Goal: Task Accomplishment & Management: Complete application form

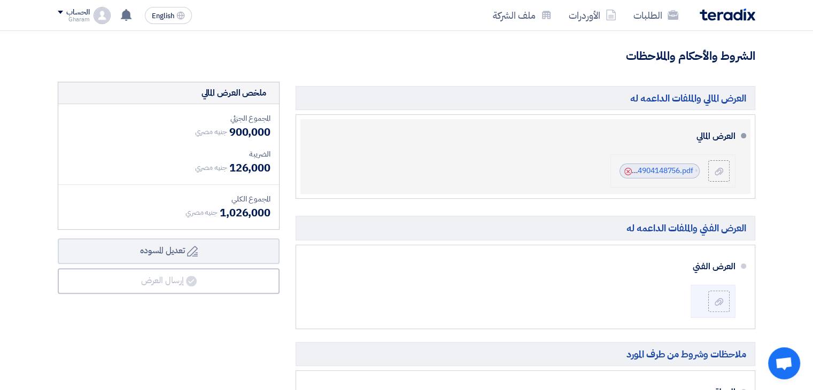
scroll to position [303, 0]
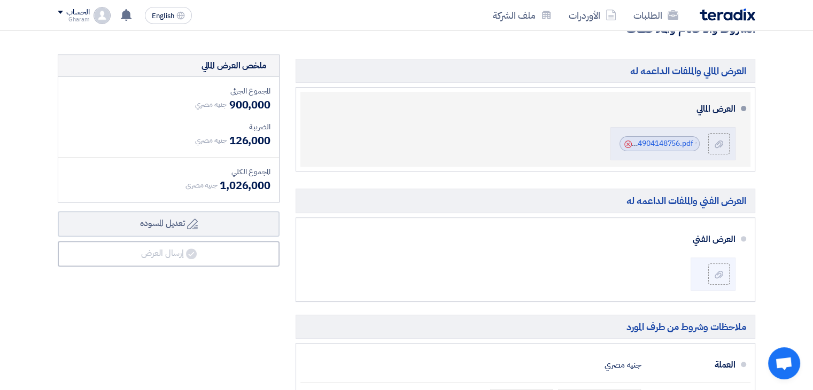
click at [432, 144] on div "العرض المالي File Audi_Egypt_X_Mullers_Social_Media_Scope_of_Work__175490414875…" at bounding box center [522, 129] width 426 height 66
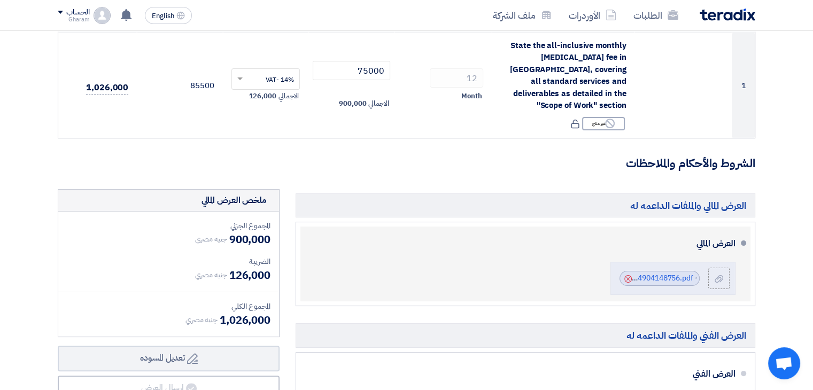
scroll to position [0, 0]
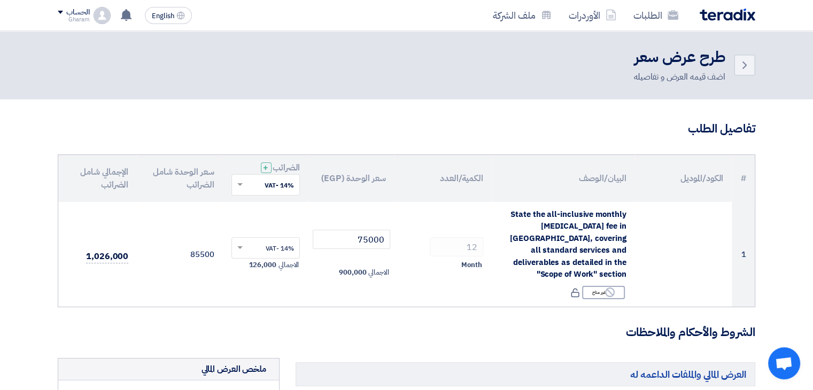
click at [720, 15] on img at bounding box center [727, 15] width 56 height 12
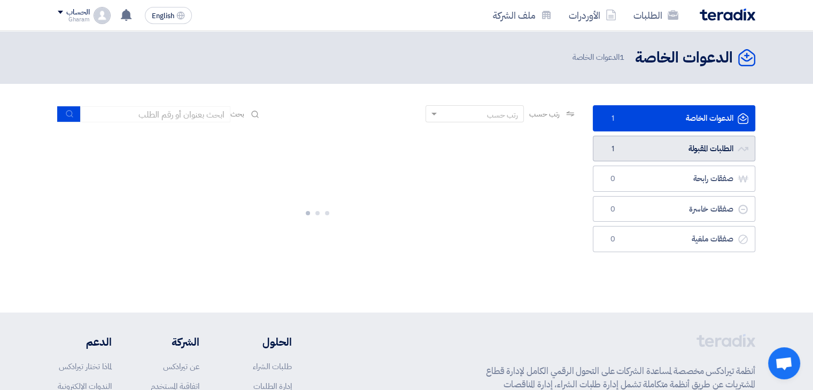
click at [640, 146] on link "الطلبات المقبولة الطلبات المقبولة 1" at bounding box center [673, 149] width 162 height 26
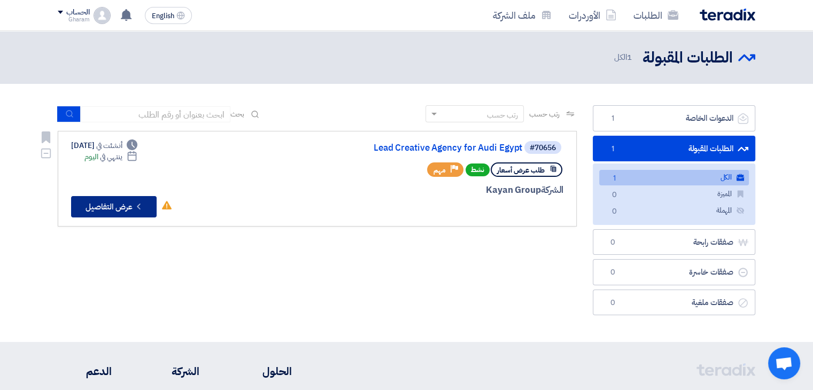
click at [118, 201] on button "Check details عرض التفاصيل" at bounding box center [113, 206] width 85 height 21
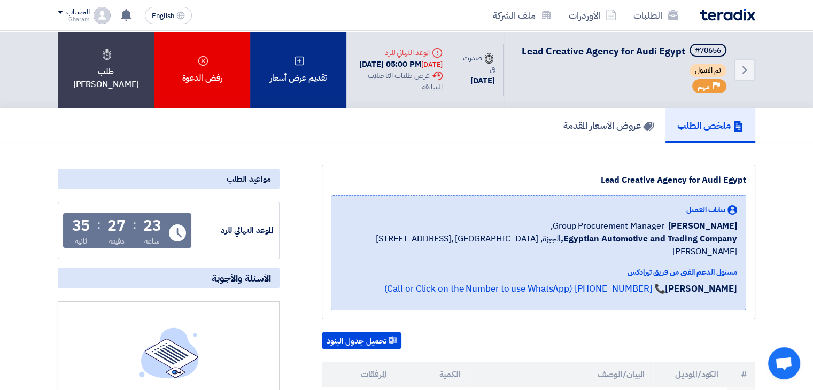
click at [308, 81] on div "تقديم عرض أسعار" at bounding box center [298, 69] width 96 height 77
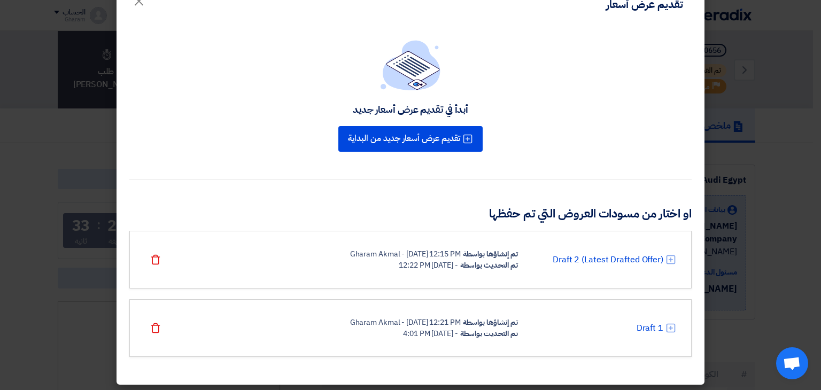
scroll to position [32, 0]
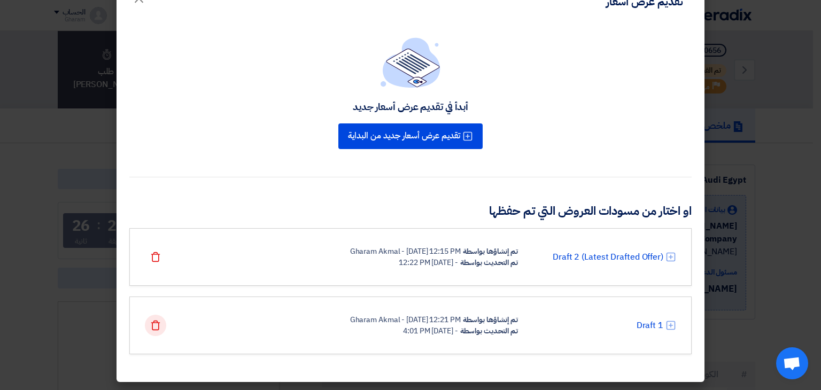
click at [156, 325] on use at bounding box center [155, 326] width 9 height 10
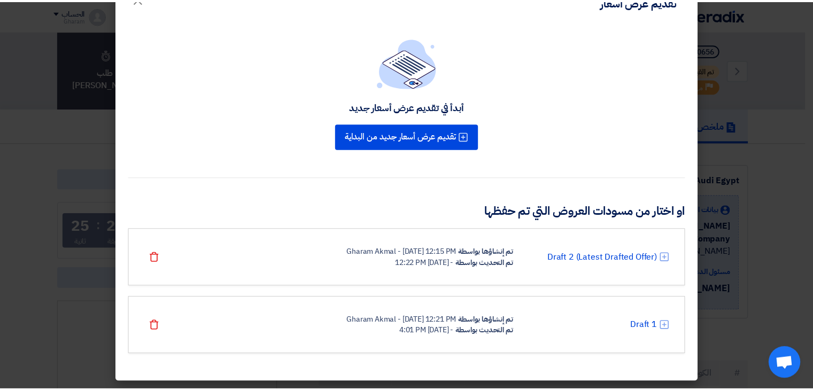
scroll to position [0, 0]
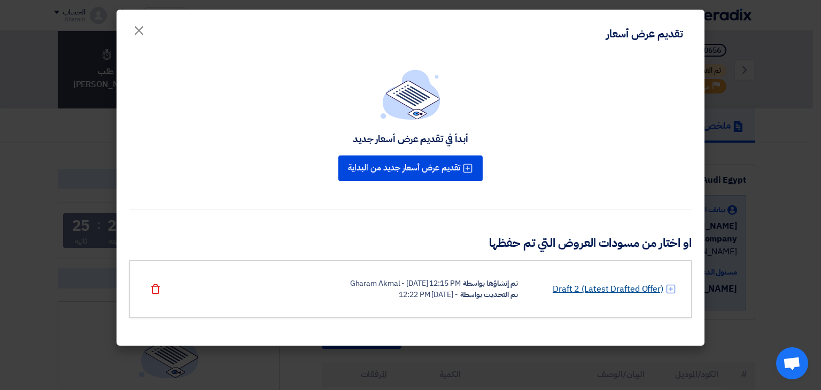
click at [573, 290] on link "Draft 2 (Latest Drafted Offer)" at bounding box center [607, 289] width 111 height 13
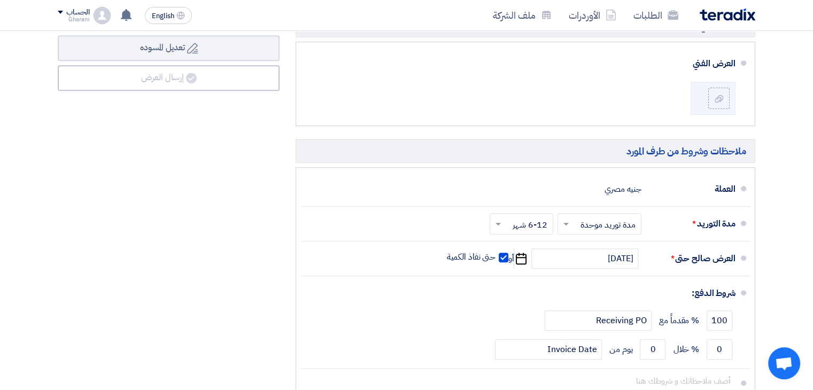
scroll to position [481, 0]
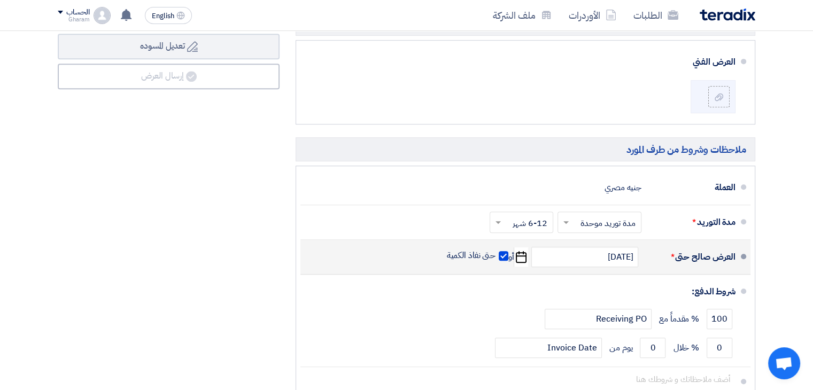
click at [500, 251] on span at bounding box center [503, 256] width 10 height 10
click at [496, 250] on input "حتى نفاذ الكمية" at bounding box center [470, 260] width 51 height 20
checkbox input "false"
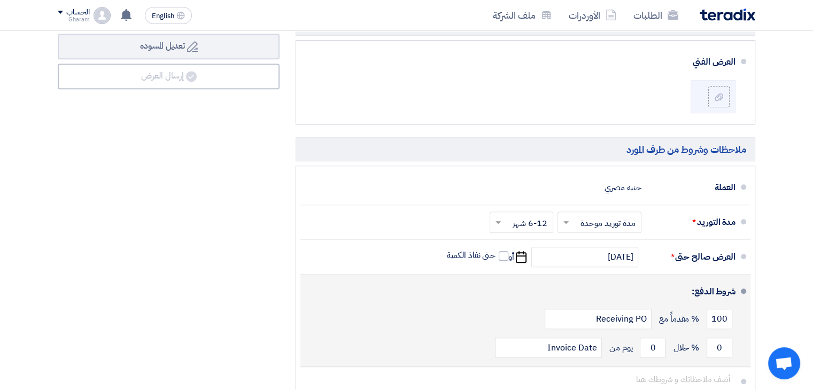
click at [525, 279] on div "شروط الدفع:" at bounding box center [526, 292] width 418 height 26
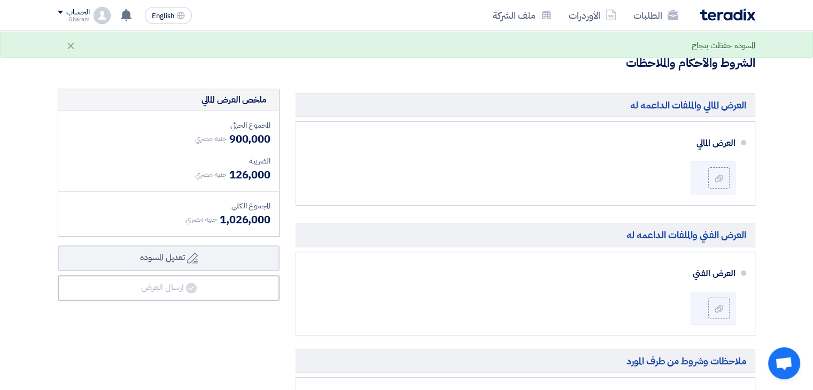
scroll to position [267, 0]
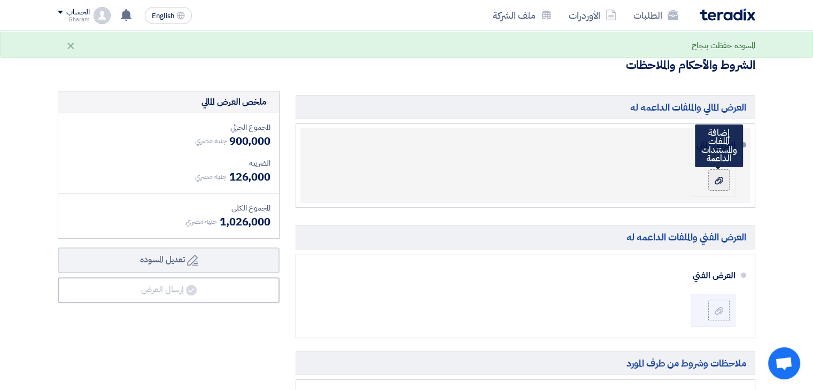
click at [714, 176] on icon at bounding box center [718, 180] width 9 height 9
click at [0, 0] on input "file" at bounding box center [0, 0] width 0 height 0
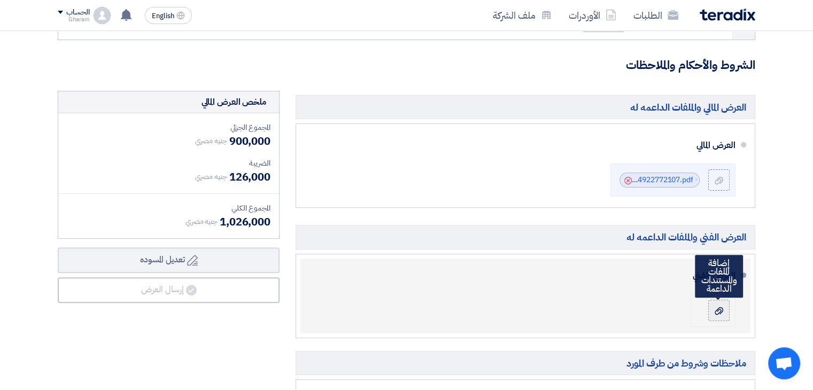
click at [722, 307] on icon at bounding box center [718, 311] width 9 height 9
click at [0, 0] on input "file" at bounding box center [0, 0] width 0 height 0
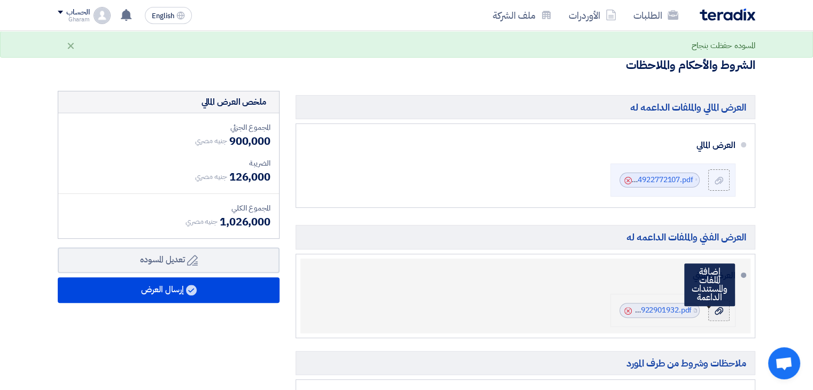
click at [722, 307] on icon at bounding box center [718, 311] width 9 height 9
click at [0, 0] on input "file" at bounding box center [0, 0] width 0 height 0
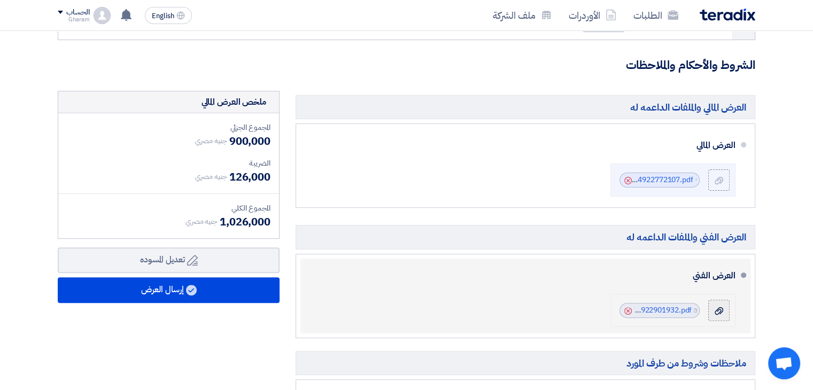
click at [719, 307] on icon at bounding box center [718, 311] width 9 height 9
click at [0, 0] on input "file" at bounding box center [0, 0] width 0 height 0
click at [719, 303] on label at bounding box center [718, 310] width 21 height 21
click at [0, 0] on input "file" at bounding box center [0, 0] width 0 height 0
click at [648, 305] on link "Mullers_Credentials__1754922901932.pdf" at bounding box center [620, 310] width 144 height 11
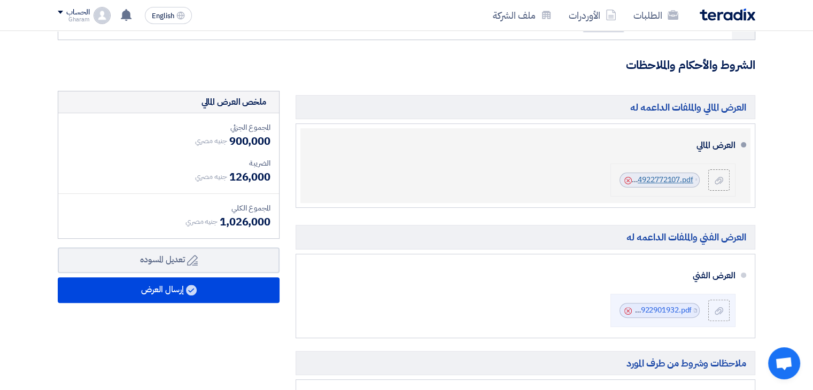
click at [648, 174] on link "Audi_Egypt_X_Mullers_Social_Media_Scope_of_Work__1754922772107.pdf" at bounding box center [564, 179] width 256 height 11
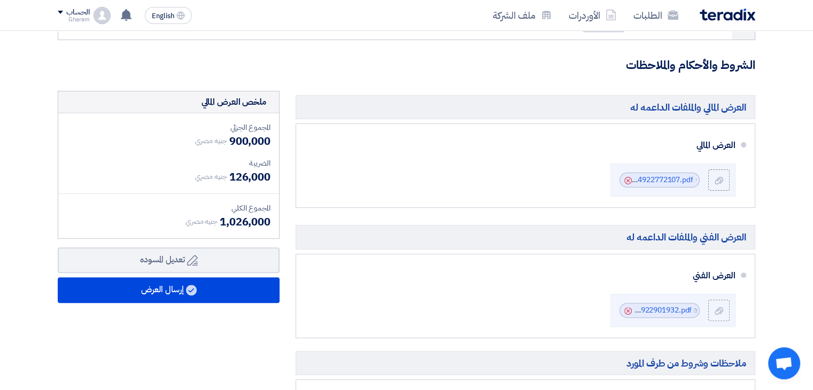
click at [772, 295] on section "تفاصيل الطلب # الكود/الموديل البيان/الوصف الكمية/العدد سعر الوحدة (EGP) الضرائب…" at bounding box center [406, 254] width 813 height 844
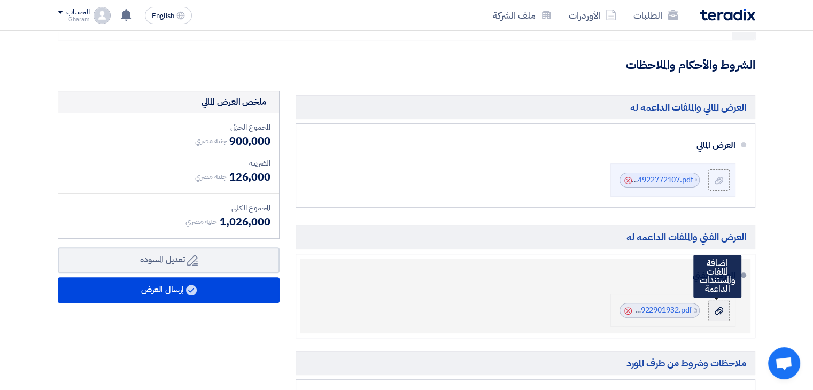
click at [718, 307] on use at bounding box center [718, 310] width 9 height 7
click at [0, 0] on input "file" at bounding box center [0, 0] width 0 height 0
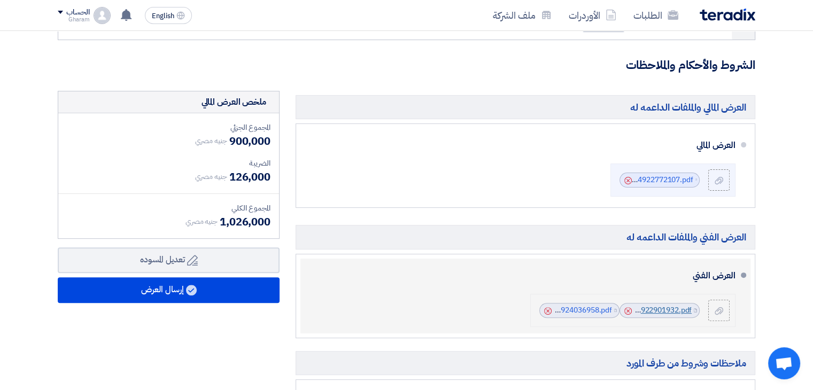
click at [644, 305] on link "Mullers_Credentials__1754922901932.pdf" at bounding box center [620, 310] width 144 height 11
click at [581, 305] on link "Mullers_X_Audi_A__Egypt___1754924036958.pdf" at bounding box center [527, 310] width 170 height 11
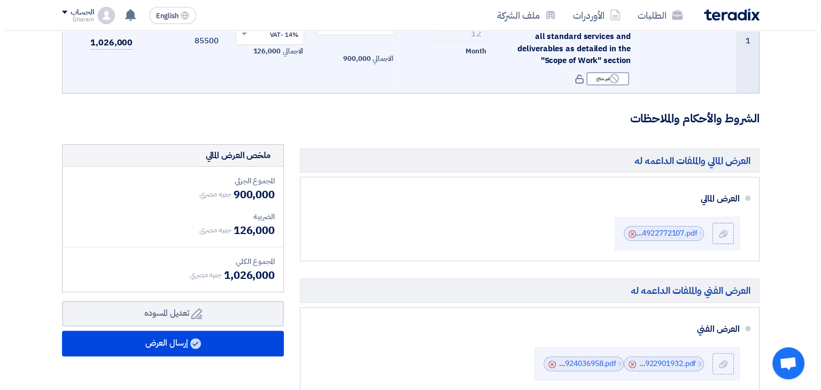
scroll to position [321, 0]
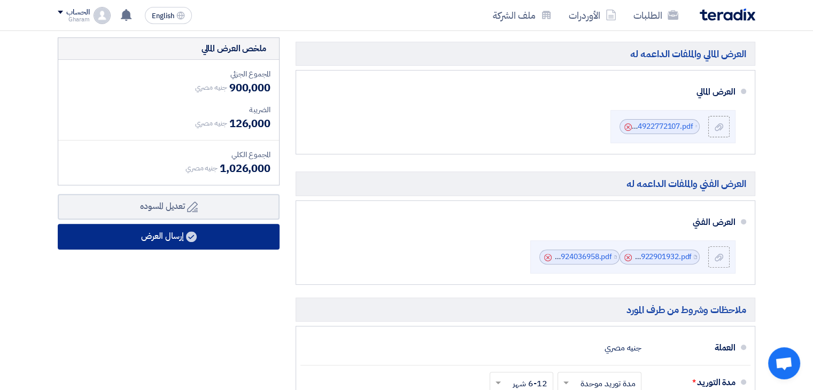
click at [169, 233] on button "إرسال العرض" at bounding box center [169, 237] width 222 height 26
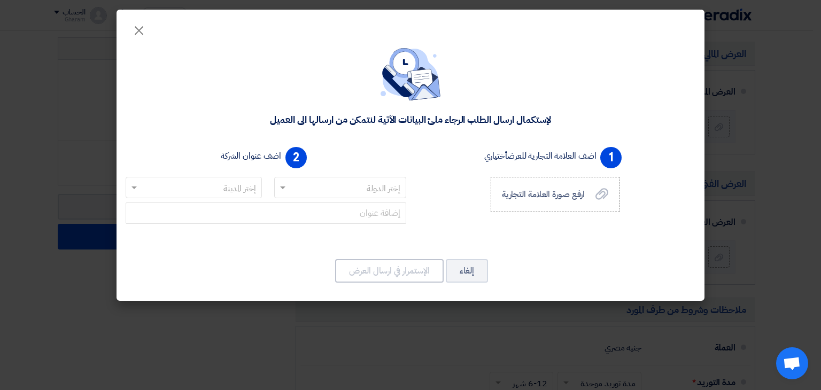
click at [328, 183] on input "text" at bounding box center [346, 189] width 111 height 18
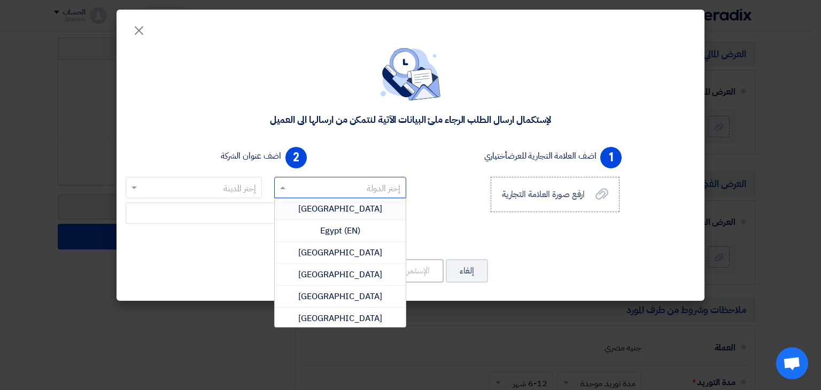
click at [344, 190] on input "text" at bounding box center [346, 189] width 111 height 18
click at [348, 206] on span "[GEOGRAPHIC_DATA]" at bounding box center [340, 208] width 84 height 13
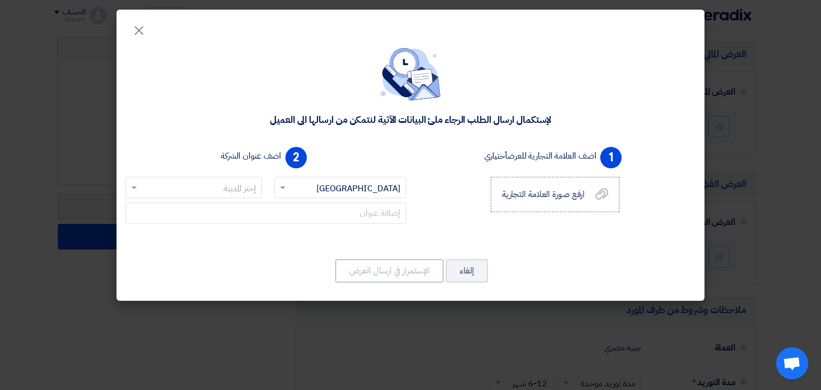
click at [248, 188] on input "text" at bounding box center [199, 189] width 115 height 18
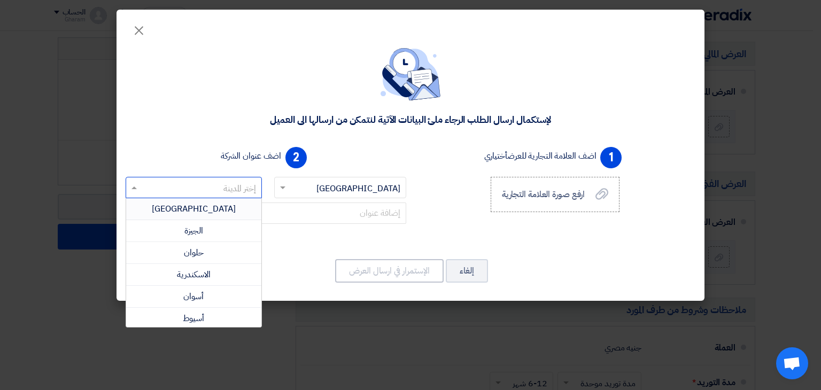
click at [225, 212] on div "[GEOGRAPHIC_DATA]" at bounding box center [193, 209] width 135 height 22
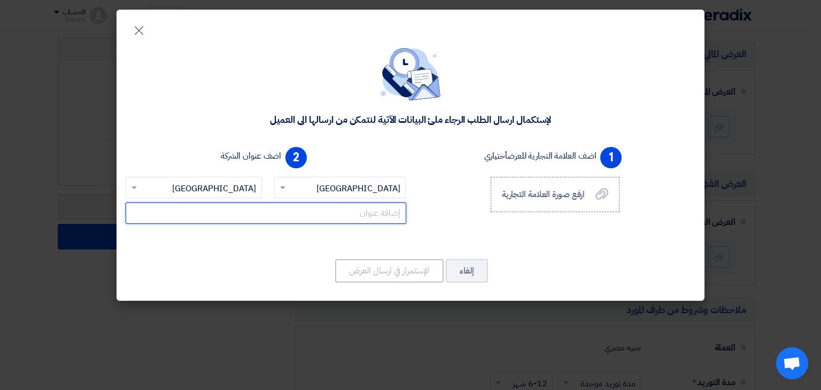
click at [348, 214] on input "text" at bounding box center [266, 212] width 280 height 21
paste input "[PERSON_NAME] Communications , [STREET_ADDRESS]"
type input "[PERSON_NAME] Communications , [STREET_ADDRESS]"
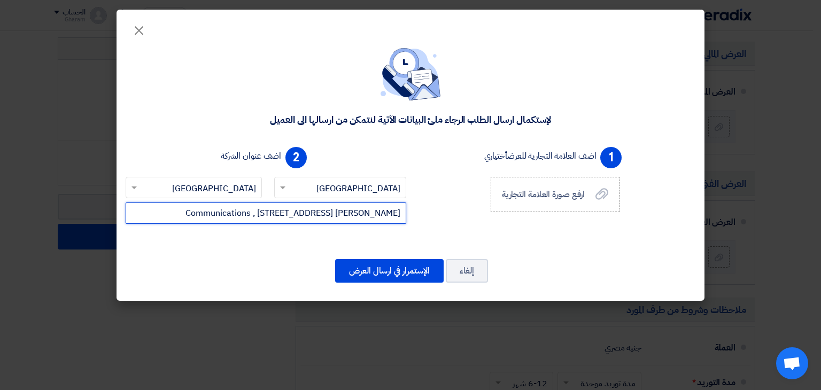
click at [231, 214] on input "[PERSON_NAME] Communications , [STREET_ADDRESS]" at bounding box center [266, 212] width 280 height 21
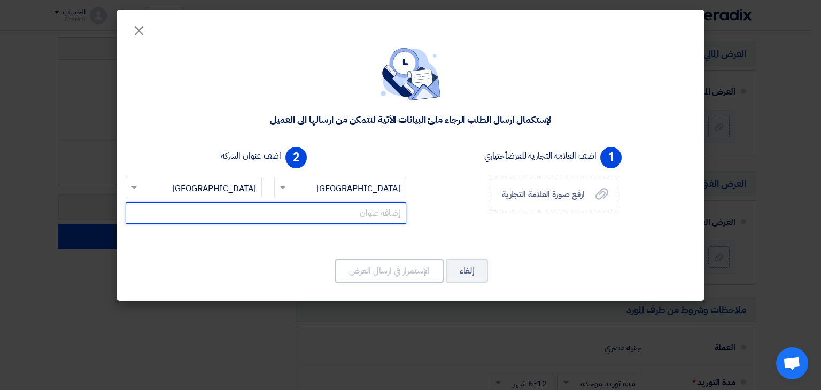
paste input "[STREET_ADDRESS]"
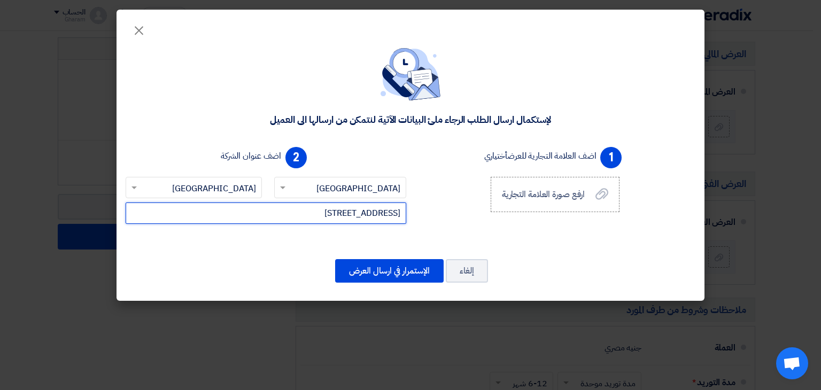
click at [352, 209] on input "[STREET_ADDRESS]" at bounding box center [266, 212] width 280 height 21
type input "[STREET_ADDRESS]"
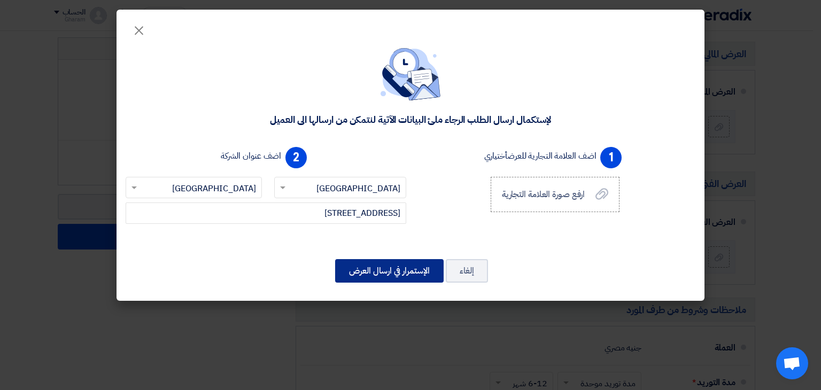
click at [375, 260] on button "الإستمرار في ارسال العرض" at bounding box center [389, 271] width 108 height 24
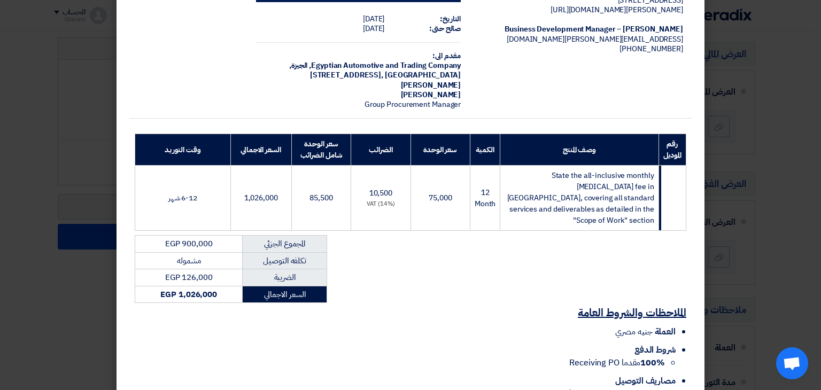
scroll to position [21, 0]
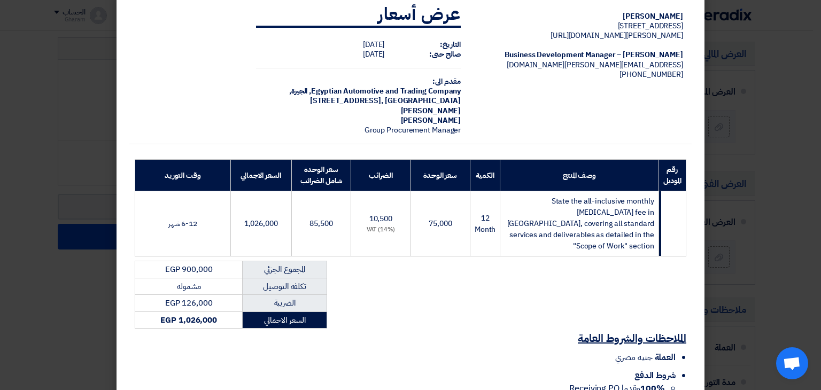
click at [464, 264] on div "[PERSON_NAME] [STREET_ADDRESS] [PERSON_NAME][DOMAIN_NAME][URL] [PERSON_NAME] – …" at bounding box center [410, 307] width 562 height 626
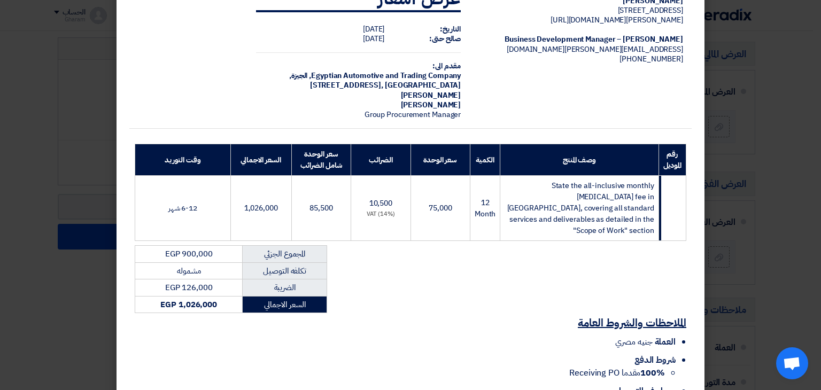
scroll to position [289, 0]
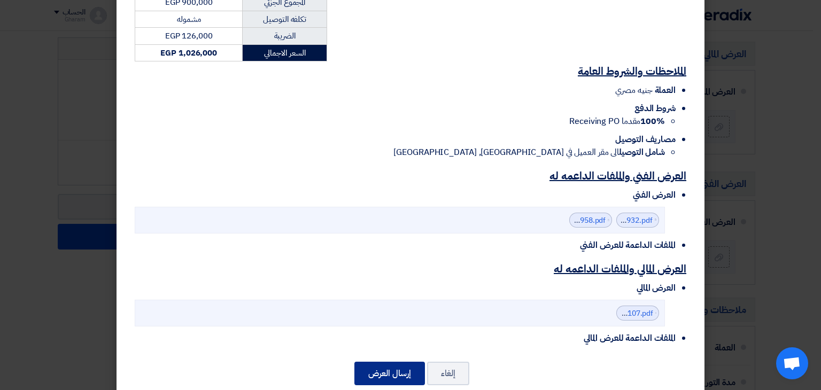
click at [414, 362] on button "إرسال العرض" at bounding box center [389, 374] width 71 height 24
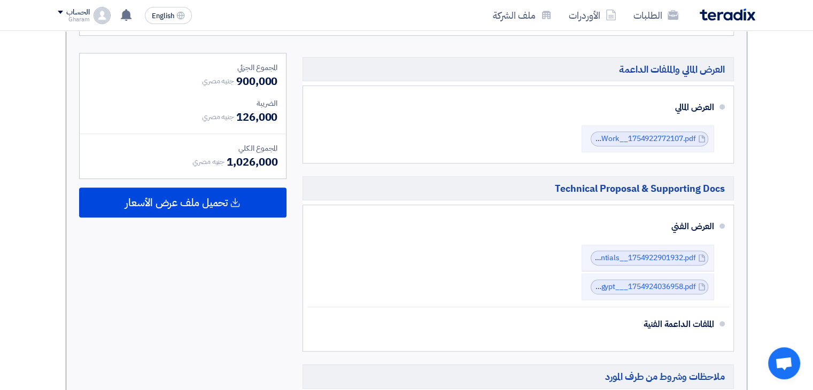
scroll to position [449, 0]
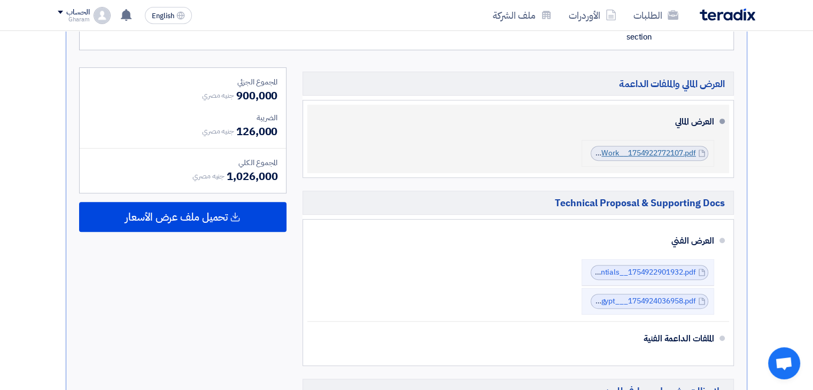
click at [626, 147] on link "Audi_Egypt_X_Mullers_Social_Media_Scope_of_Work__1754922772107.pdf" at bounding box center [567, 152] width 256 height 11
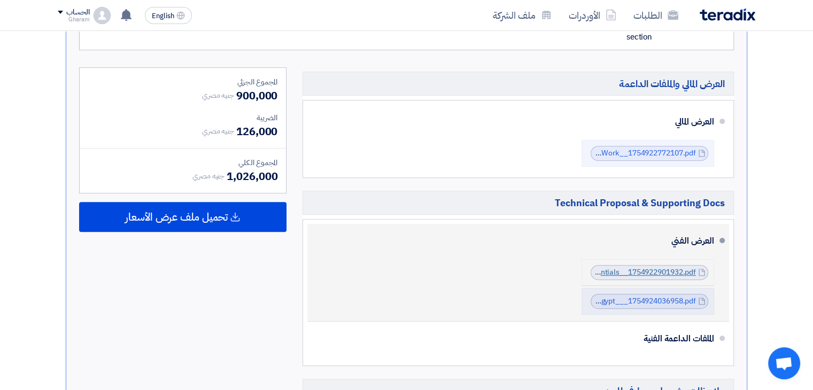
click at [614, 267] on link "Mullers_Credentials__1754922901932.pdf" at bounding box center [624, 272] width 144 height 11
click at [614, 295] on link "Mullers_X_Audi_A__Egypt___1754924036958.pdf" at bounding box center [611, 300] width 170 height 11
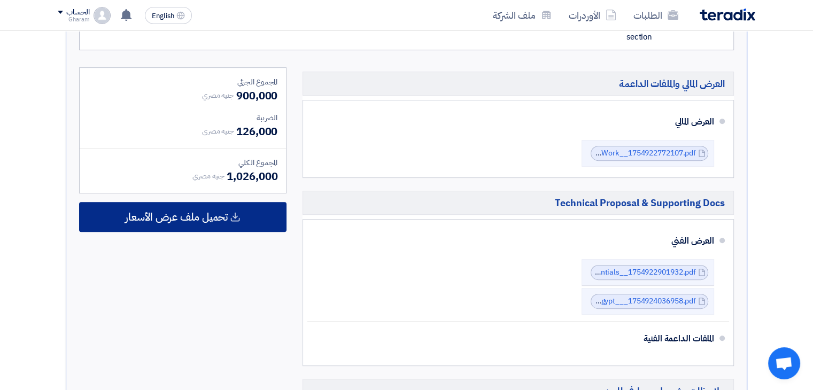
click at [160, 212] on span "تحميل ملف عرض الأسعار" at bounding box center [176, 217] width 103 height 10
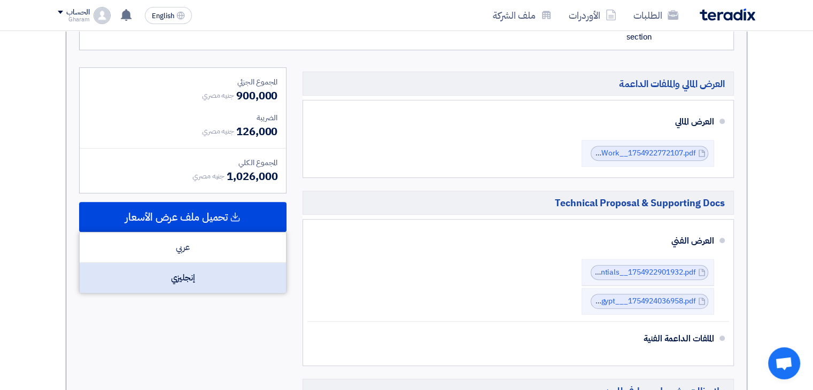
click at [191, 263] on div "إنجليزي" at bounding box center [183, 278] width 206 height 30
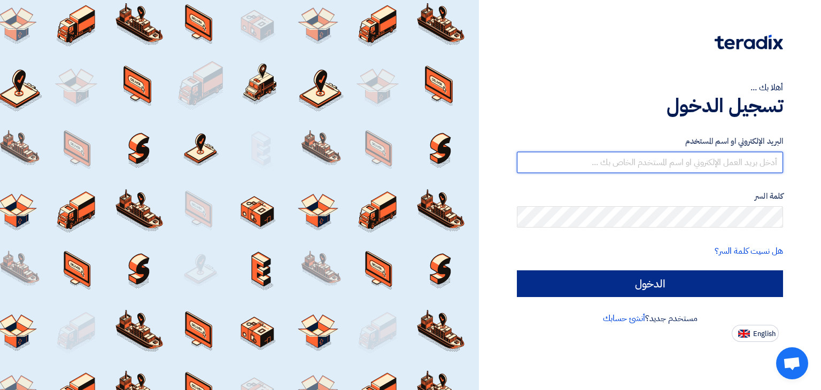
type input "[EMAIL_ADDRESS][PERSON_NAME][DOMAIN_NAME]"
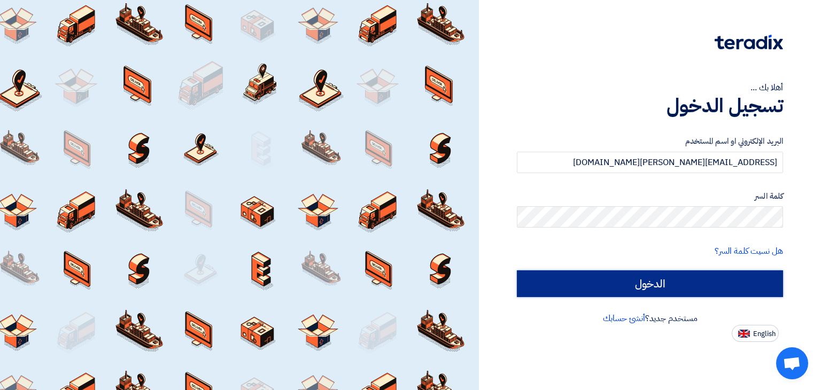
click at [613, 278] on input "الدخول" at bounding box center [650, 283] width 266 height 27
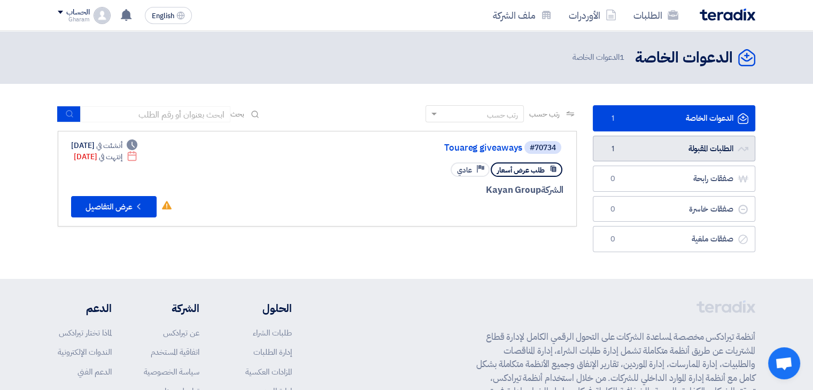
click at [653, 146] on link "الطلبات المقبولة الطلبات المقبولة 1" at bounding box center [673, 149] width 162 height 26
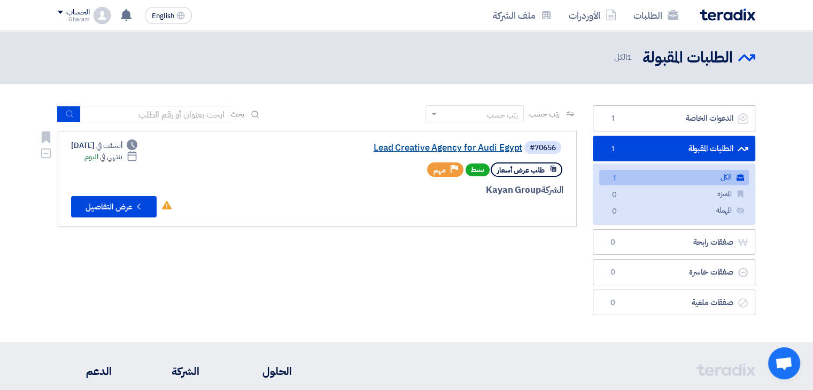
click at [430, 145] on link "Lead Creative Agency for Audi Egypt" at bounding box center [415, 148] width 214 height 10
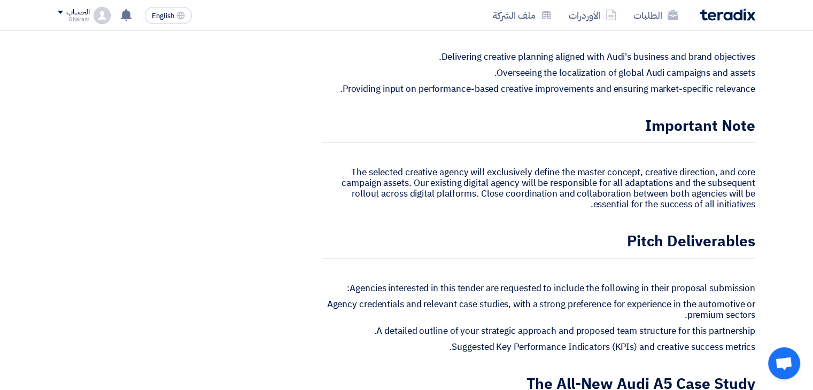
scroll to position [1229, 0]
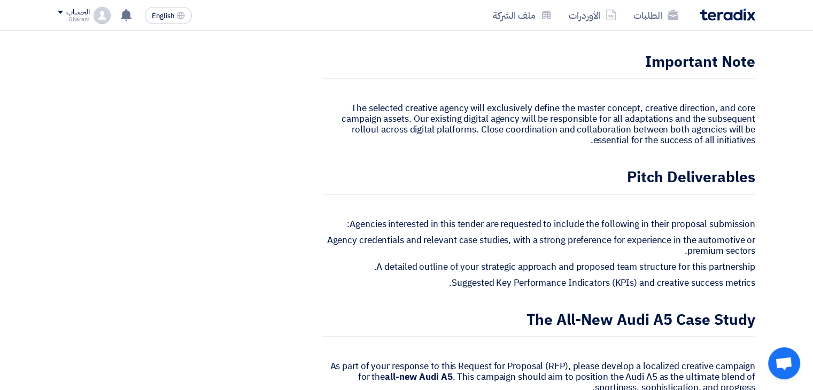
click at [739, 235] on p "Agency credentials and relevant case studies, with a strong preference for expe…" at bounding box center [538, 245] width 433 height 21
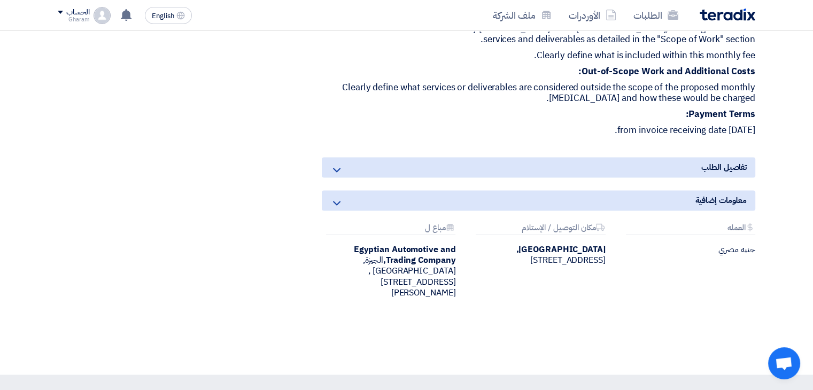
scroll to position [1763, 0]
